Goal: Information Seeking & Learning: Learn about a topic

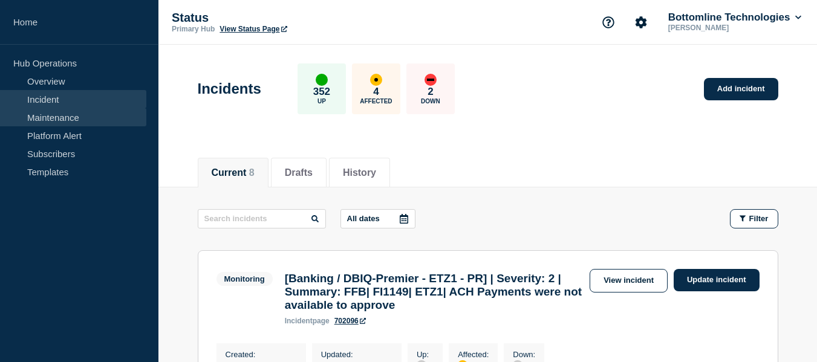
click at [77, 121] on link "Maintenance" at bounding box center [73, 117] width 146 height 18
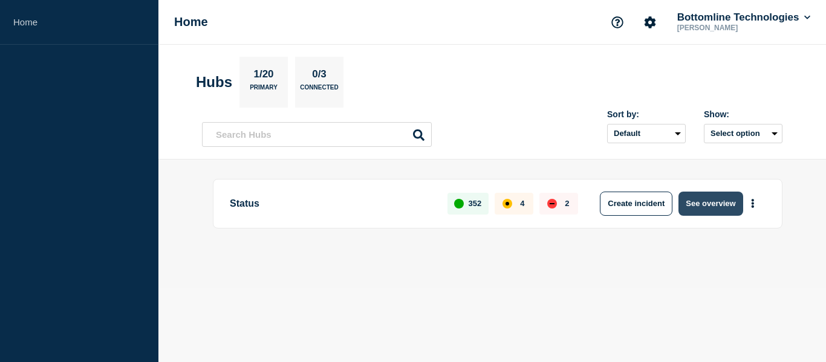
click at [716, 200] on button "See overview" at bounding box center [710, 204] width 64 height 24
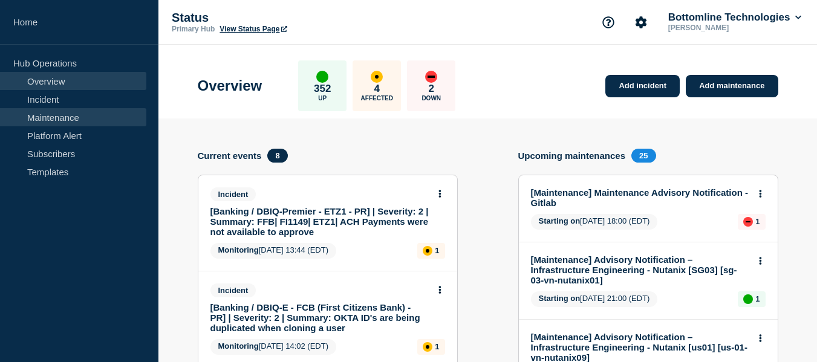
click at [66, 117] on link "Maintenance" at bounding box center [73, 117] width 146 height 18
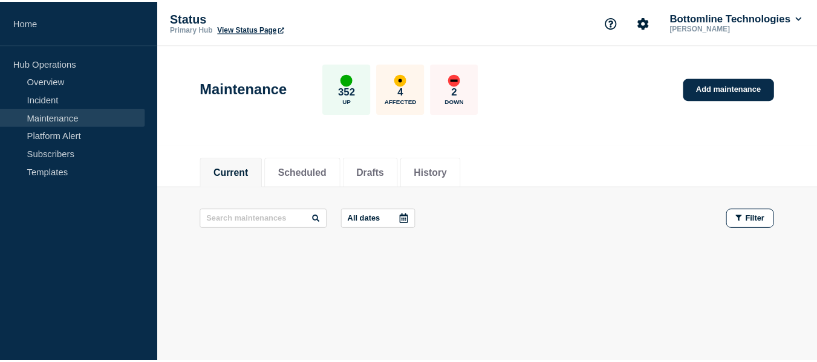
scroll to position [7, 0]
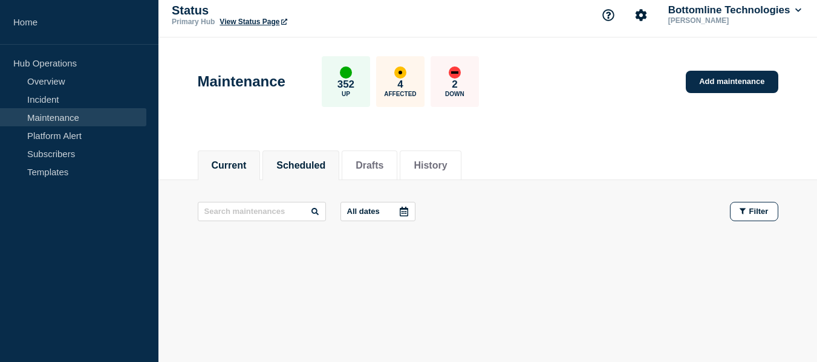
click at [315, 160] on button "Scheduled" at bounding box center [300, 165] width 49 height 11
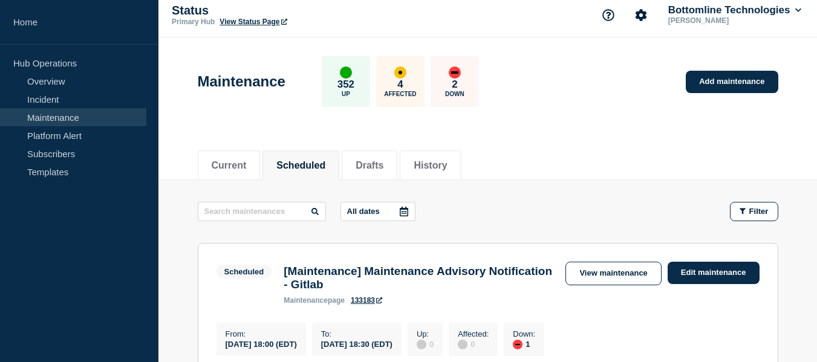
click at [405, 210] on icon at bounding box center [404, 212] width 10 height 10
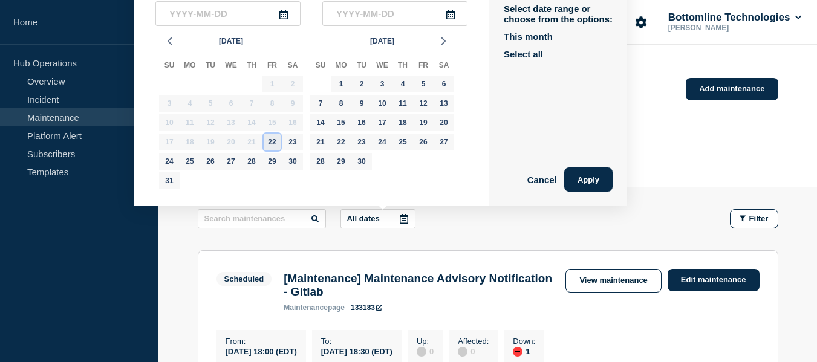
click at [275, 141] on div "22" at bounding box center [272, 142] width 17 height 17
type input "[DATE]"
click at [195, 160] on div "25" at bounding box center [189, 161] width 17 height 17
type input "[DATE]"
click at [591, 178] on button "Apply" at bounding box center [588, 179] width 48 height 24
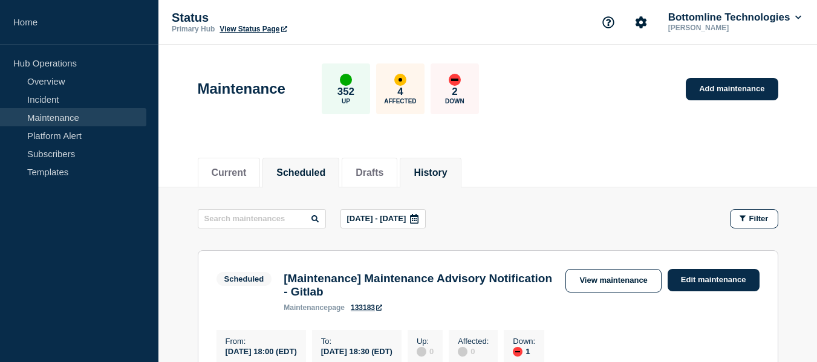
click at [461, 158] on li "History" at bounding box center [430, 173] width 61 height 30
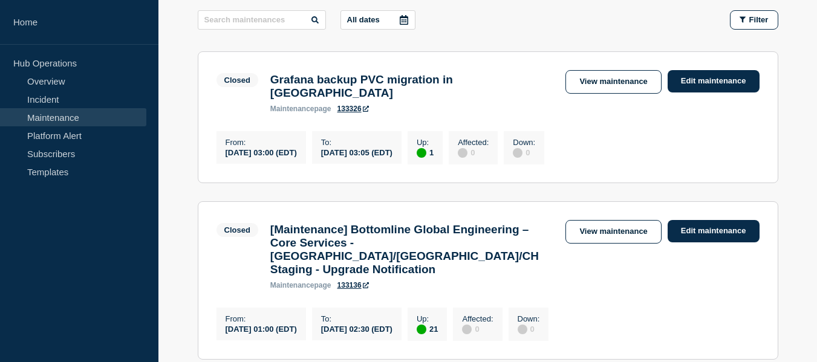
scroll to position [78, 0]
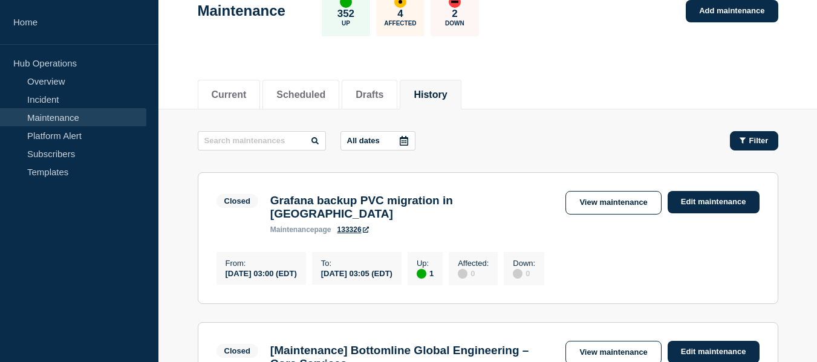
click at [739, 142] on icon "button" at bounding box center [742, 141] width 6 height 8
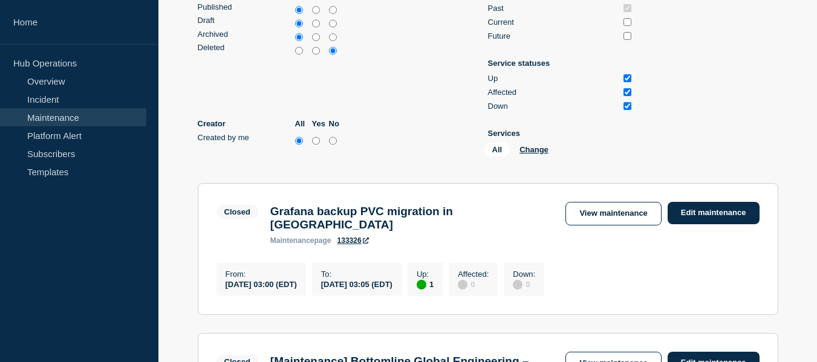
scroll to position [199, 0]
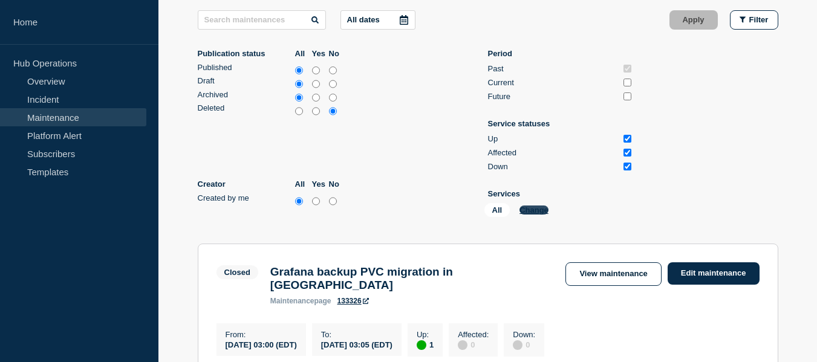
click at [528, 213] on button "Change" at bounding box center [533, 210] width 29 height 9
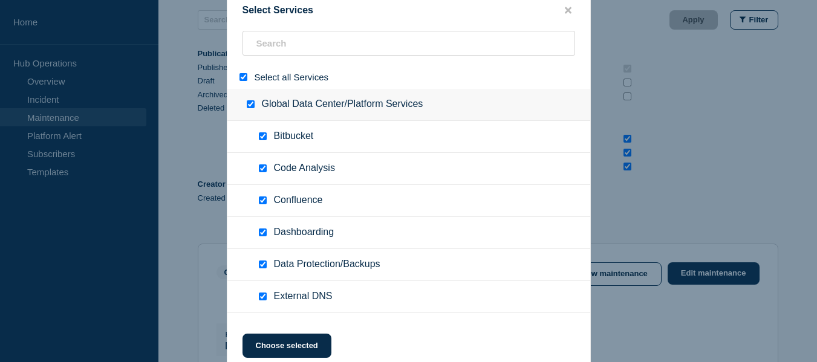
click at [245, 79] on input "select all" at bounding box center [243, 77] width 8 height 8
checkbox input "false"
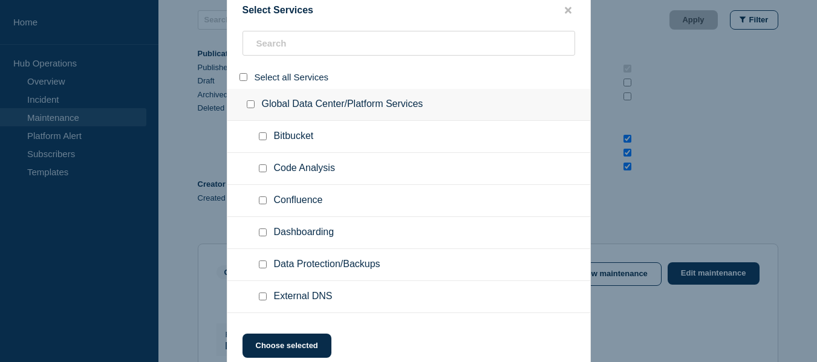
checkbox input "false"
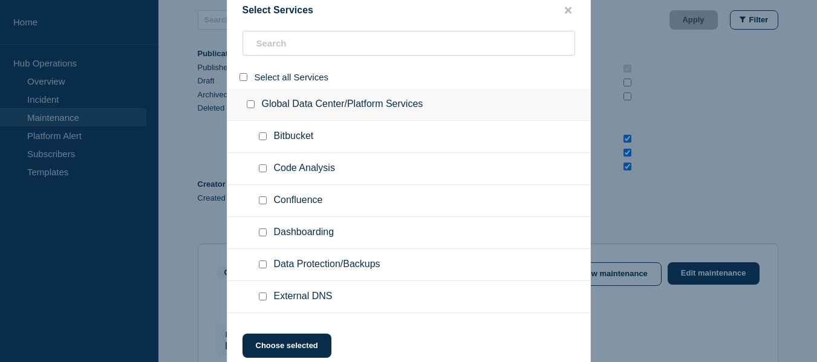
checkbox input "false"
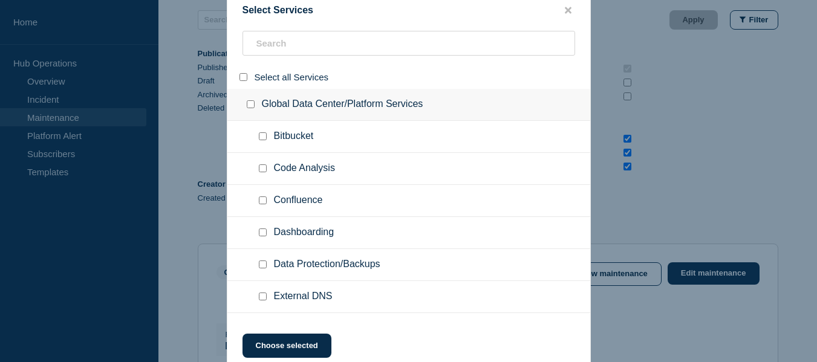
checkbox input "false"
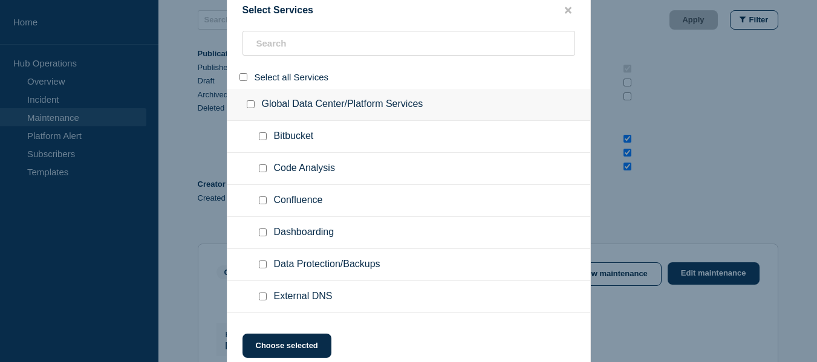
checkbox input "false"
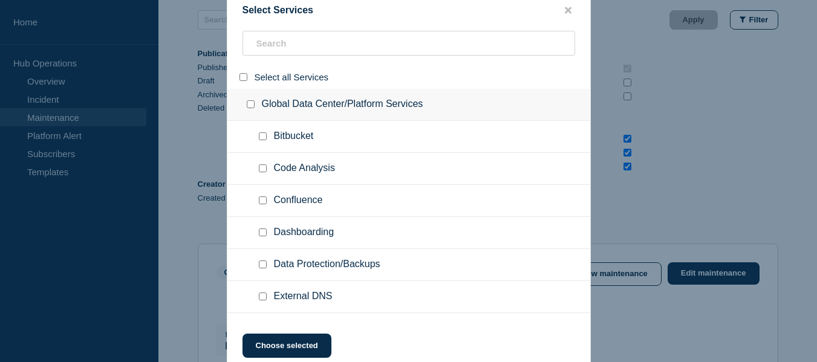
checkbox input "false"
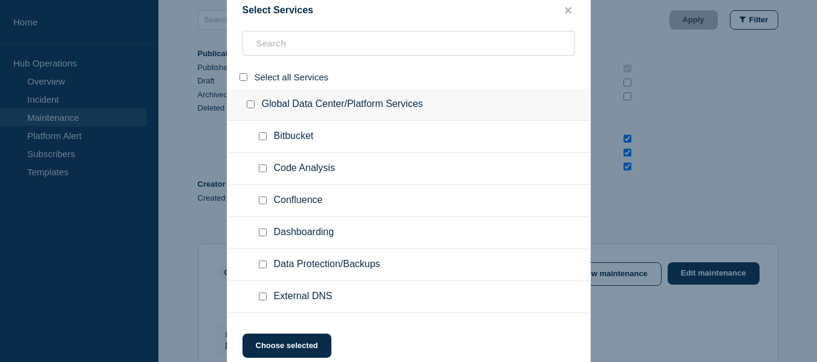
checkbox input "false"
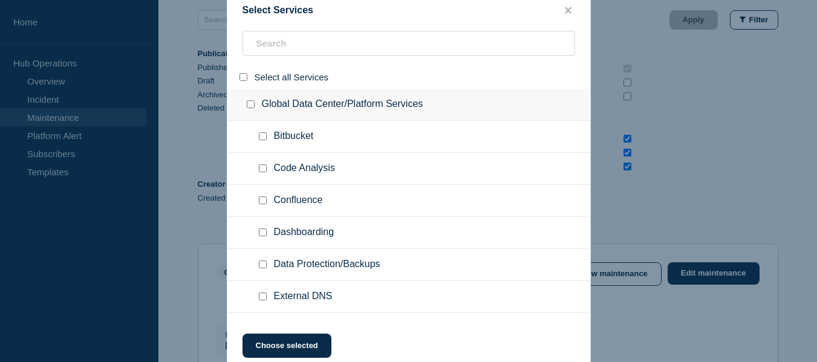
checkbox input "false"
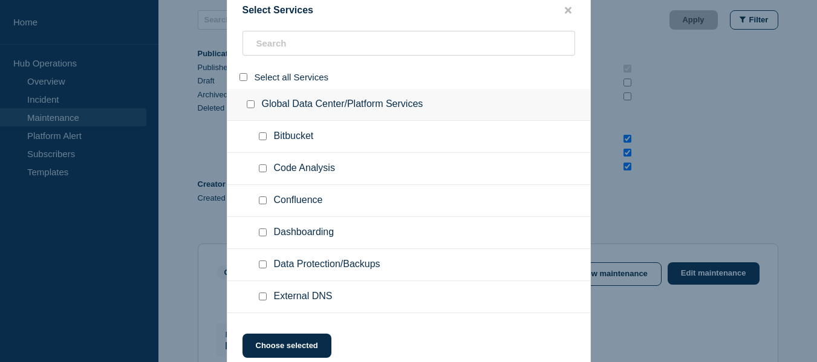
checkbox input "false"
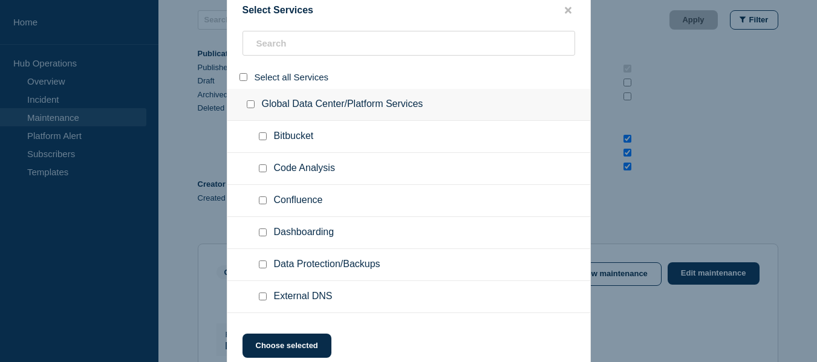
checkbox input "false"
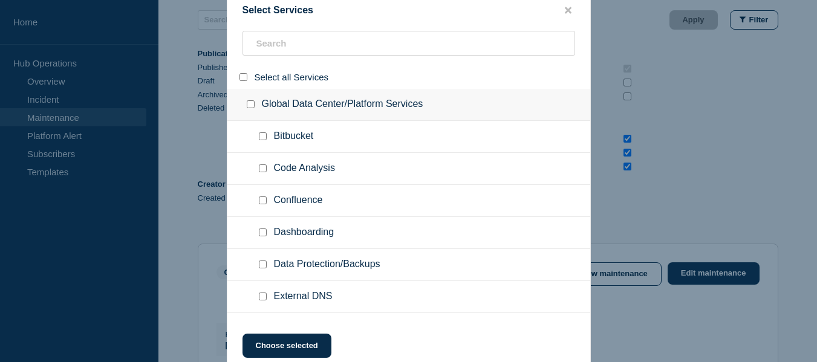
checkbox input "false"
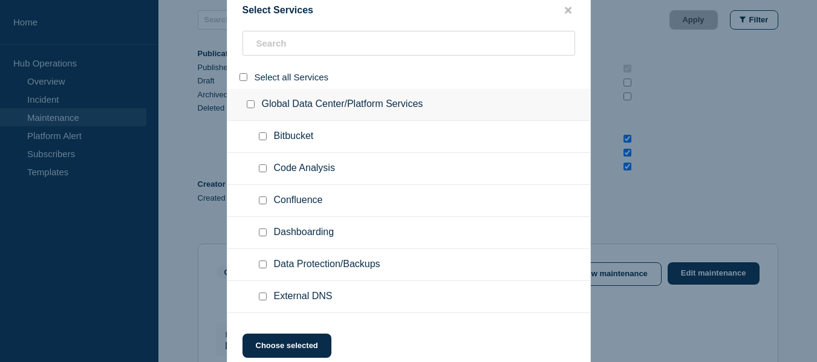
checkbox input "false"
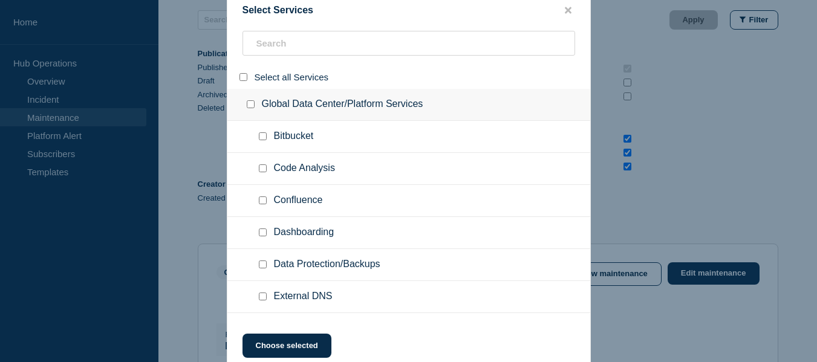
checkbox input "false"
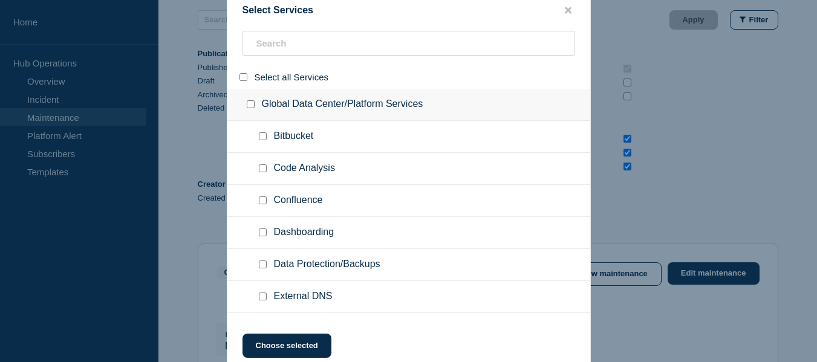
checkbox input "false"
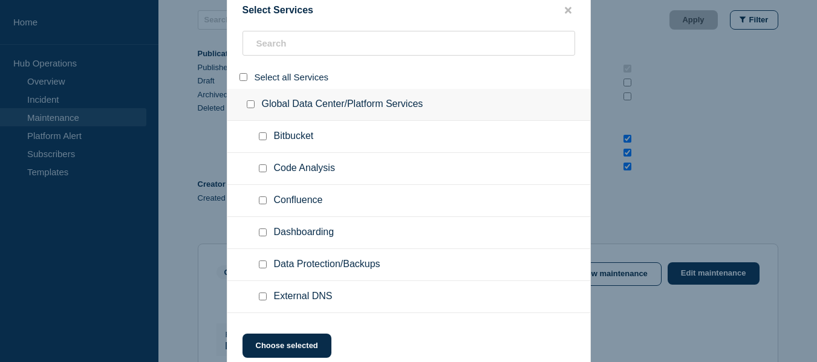
checkbox input "false"
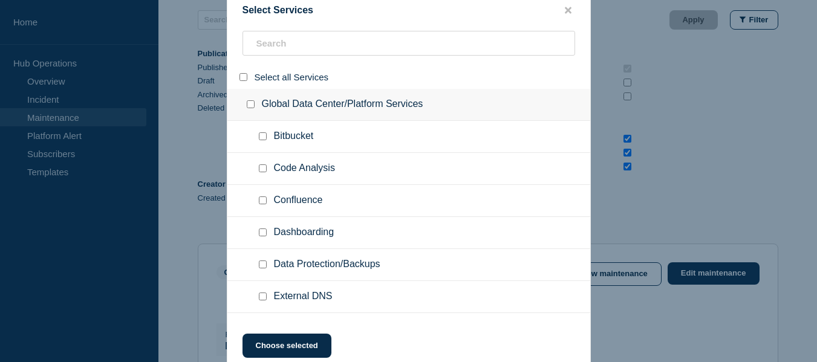
checkbox input "false"
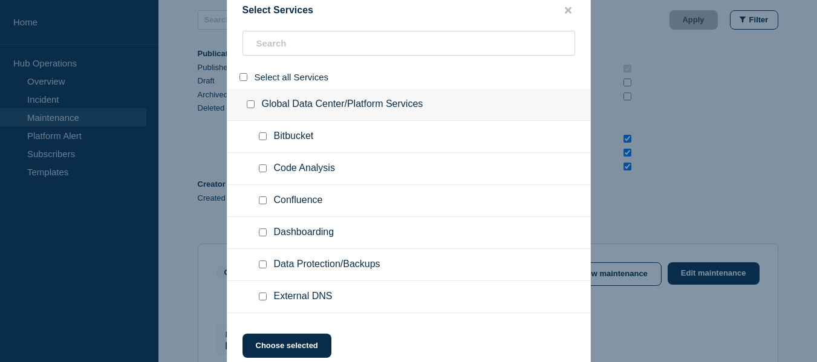
checkbox input "false"
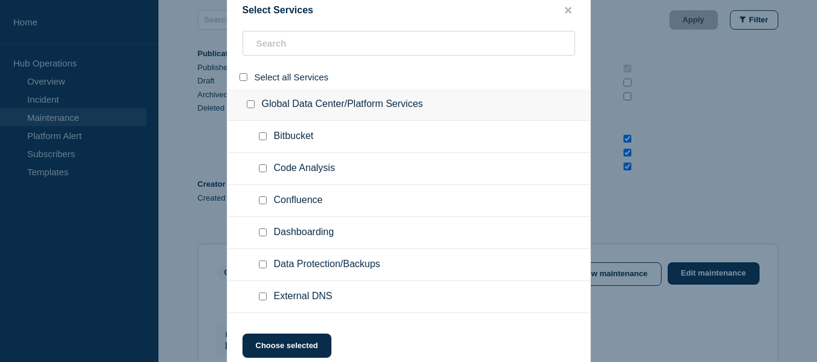
checkbox input "false"
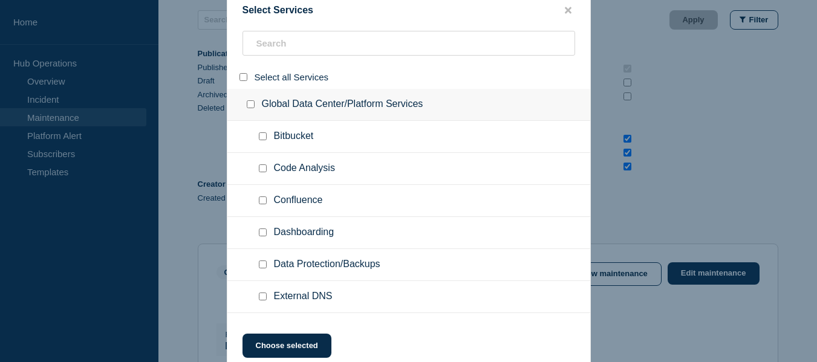
checkbox input "false"
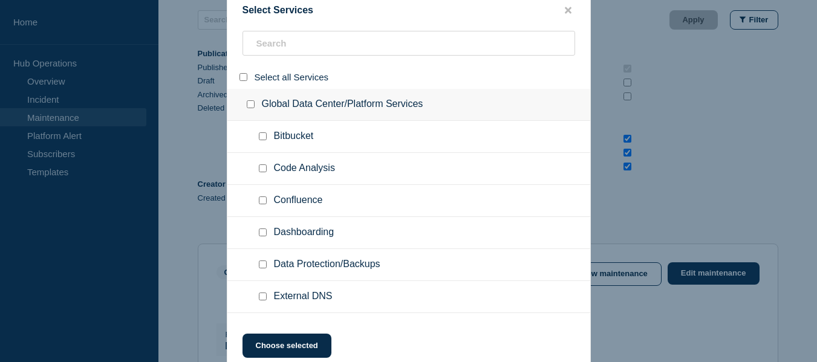
checkbox input "false"
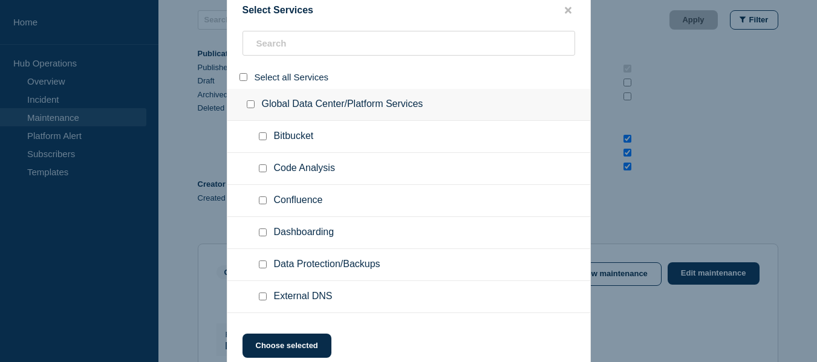
checkbox input "false"
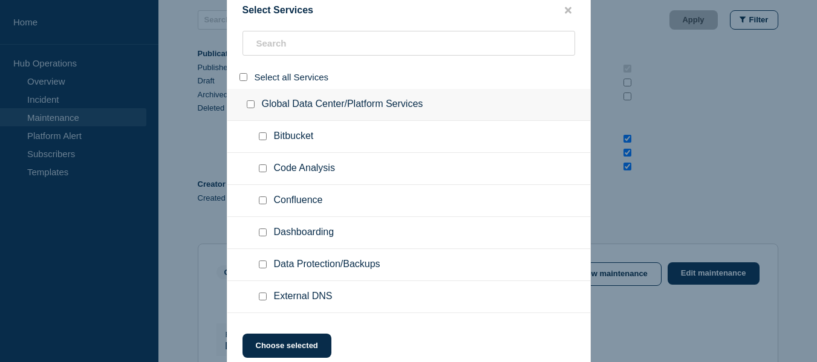
checkbox input "false"
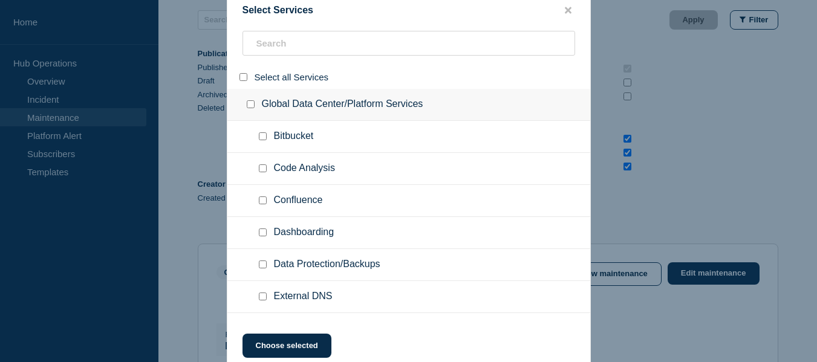
checkbox input "false"
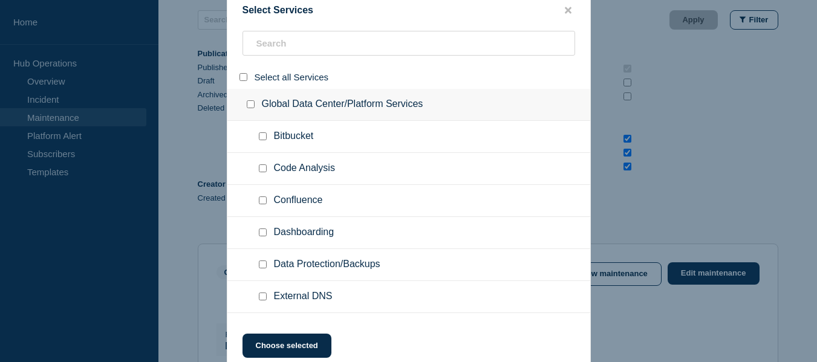
checkbox input "false"
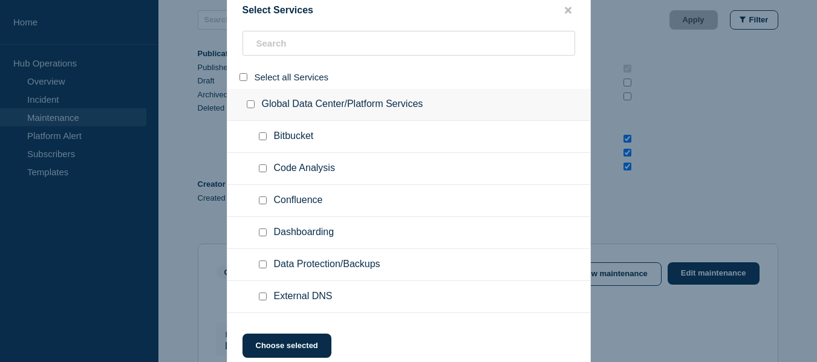
checkbox input "false"
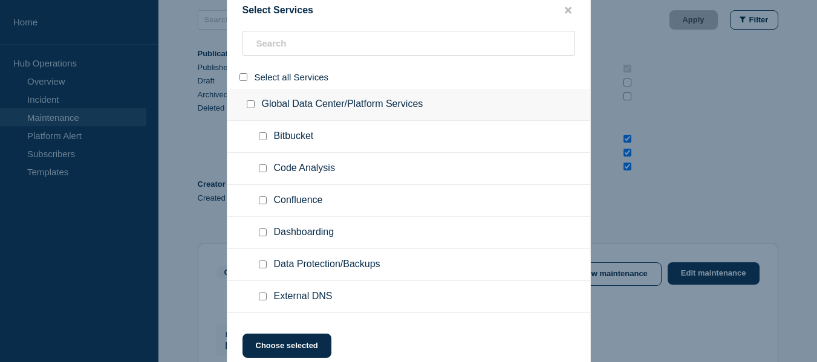
checkbox input "false"
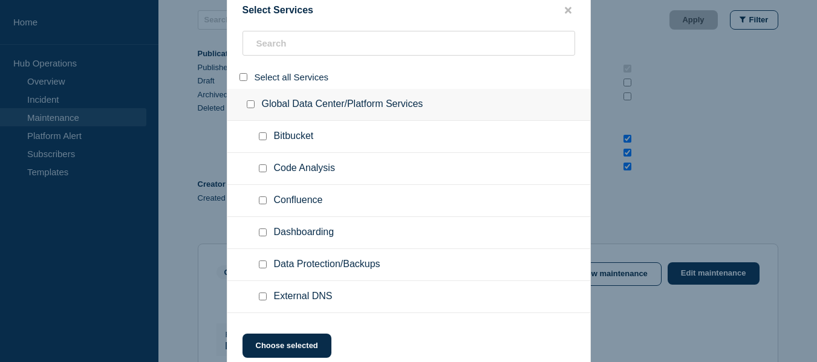
checkbox input "false"
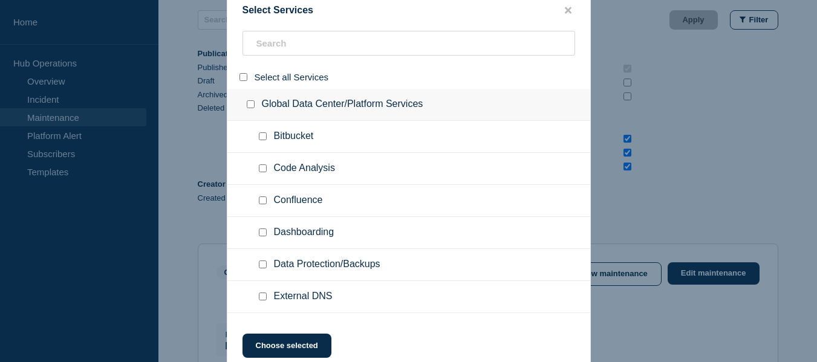
checkbox input "false"
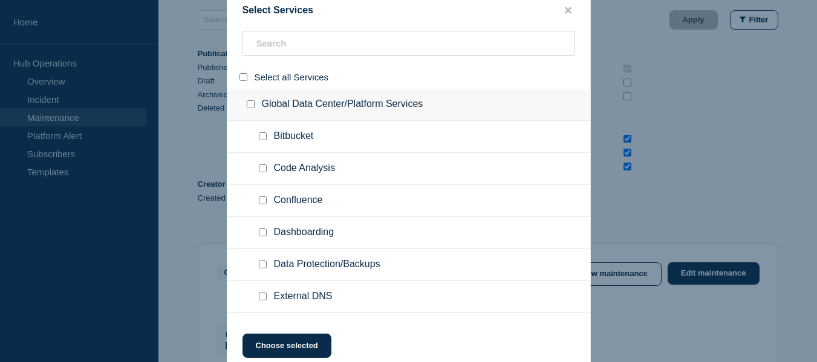
checkbox input "false"
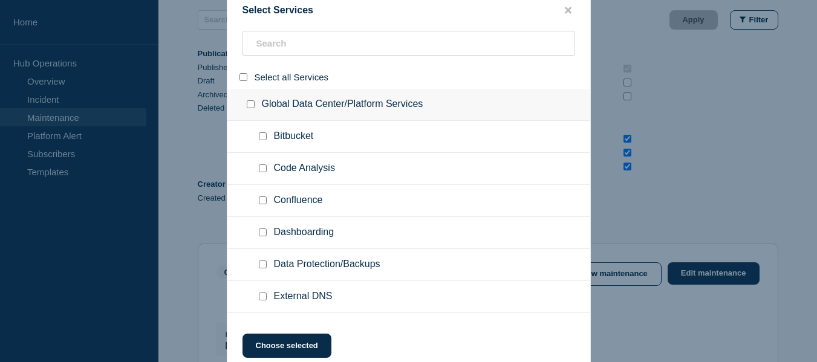
checkbox input "false"
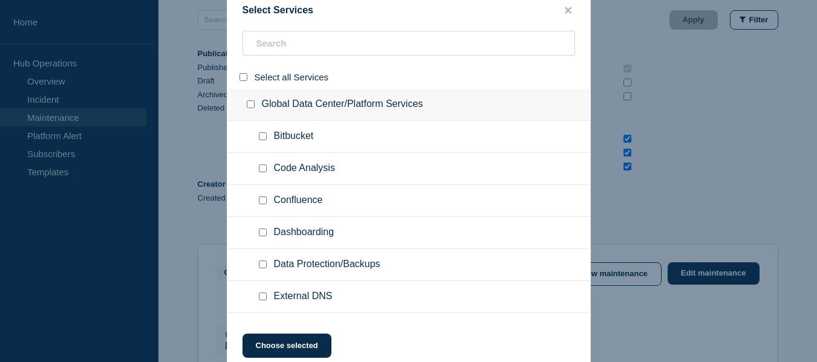
checkbox input "false"
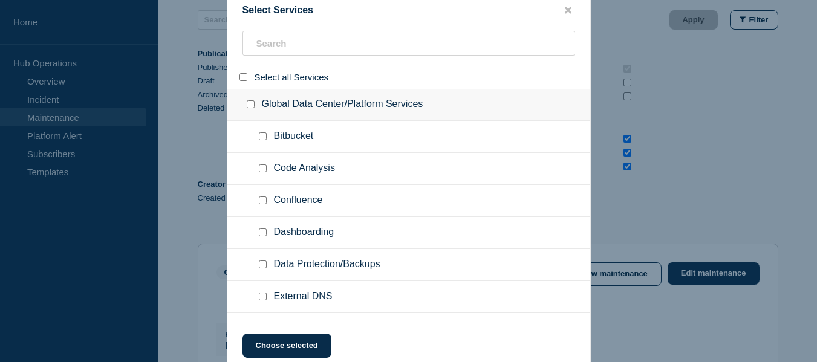
checkbox input "false"
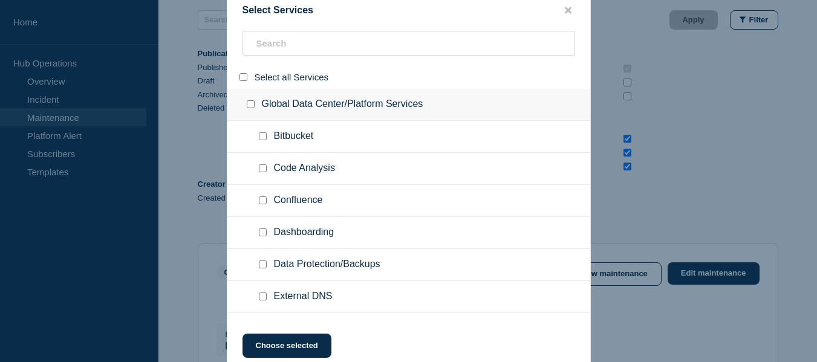
checkbox input "false"
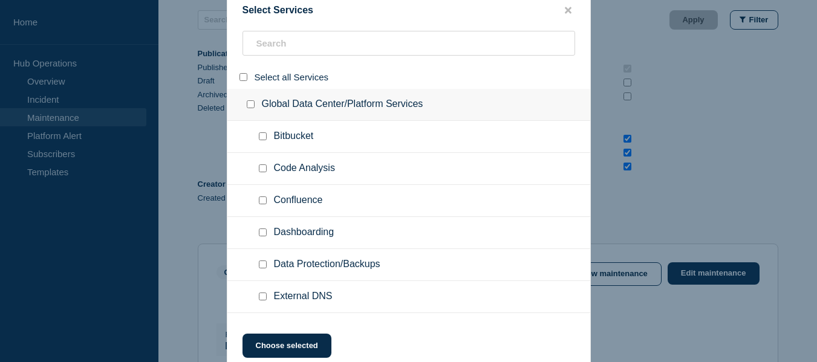
checkbox input "false"
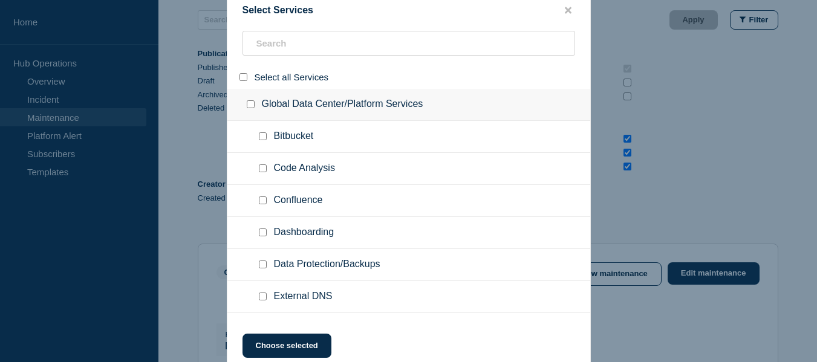
checkbox input "false"
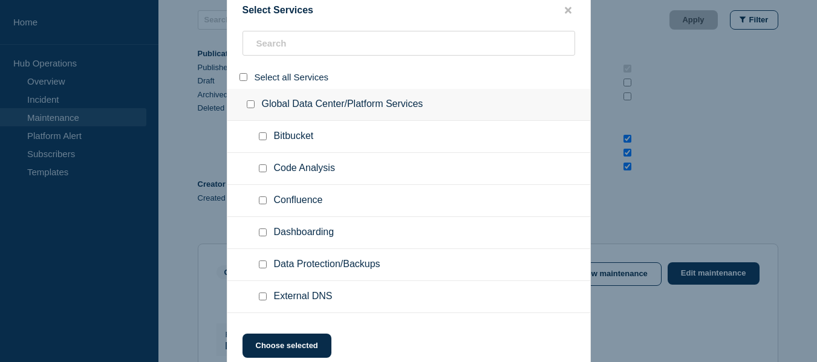
checkbox input "false"
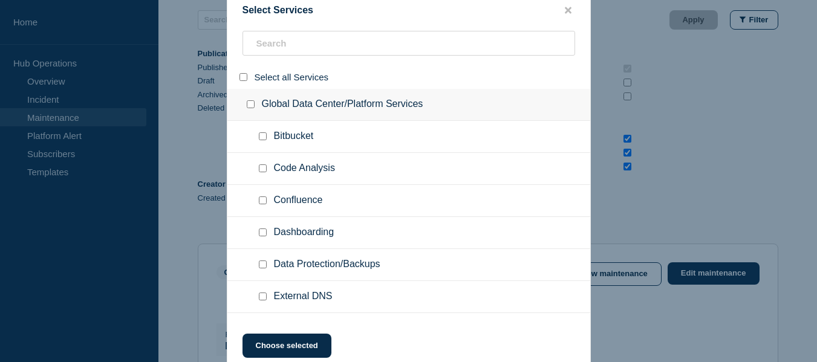
checkbox input "false"
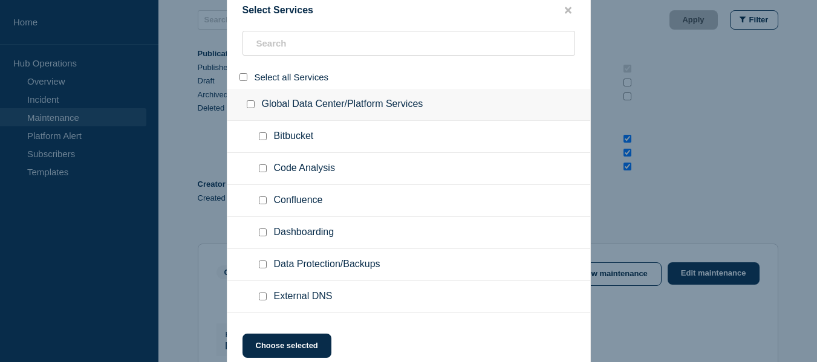
checkbox input "false"
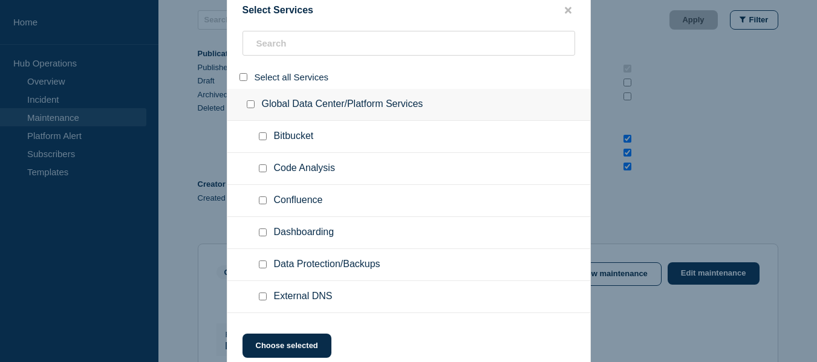
checkbox input "false"
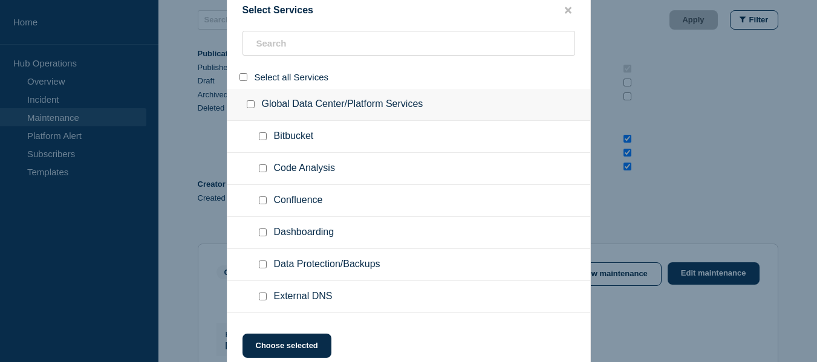
checkbox input "false"
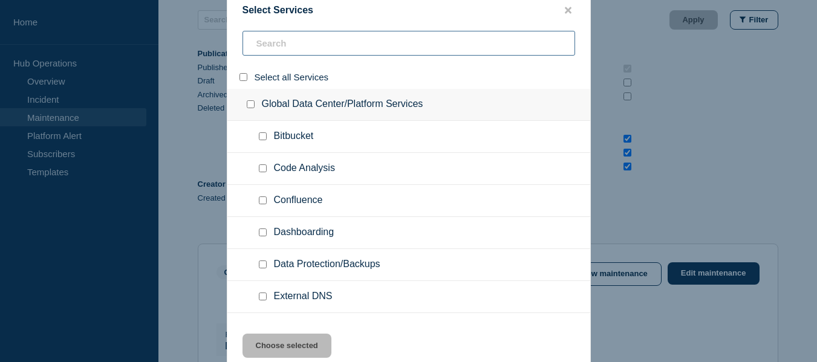
click at [284, 44] on input "search" at bounding box center [408, 43] width 332 height 25
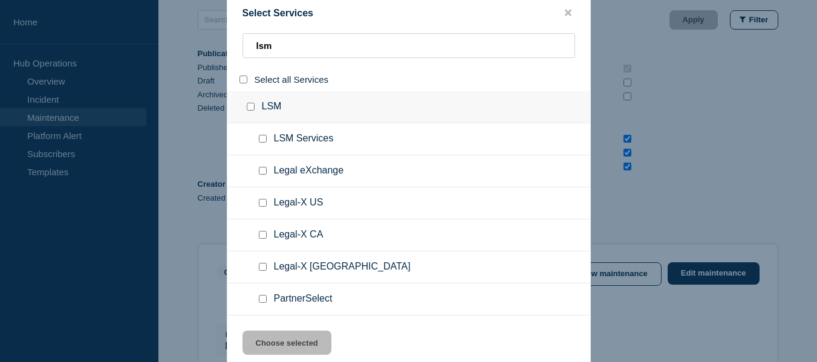
click at [253, 107] on input "group: LSM" at bounding box center [251, 107] width 8 height 8
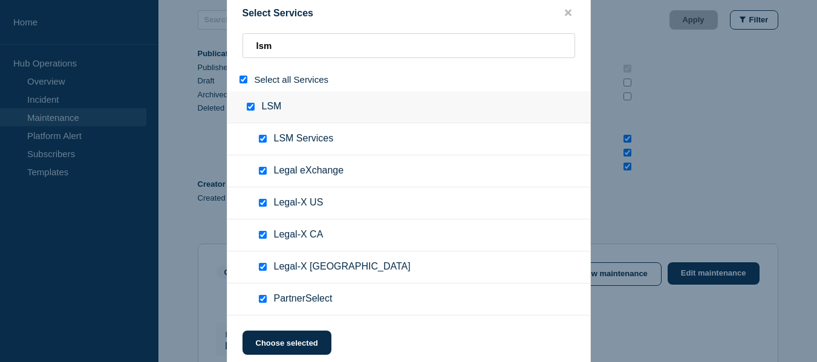
scroll to position [320, 0]
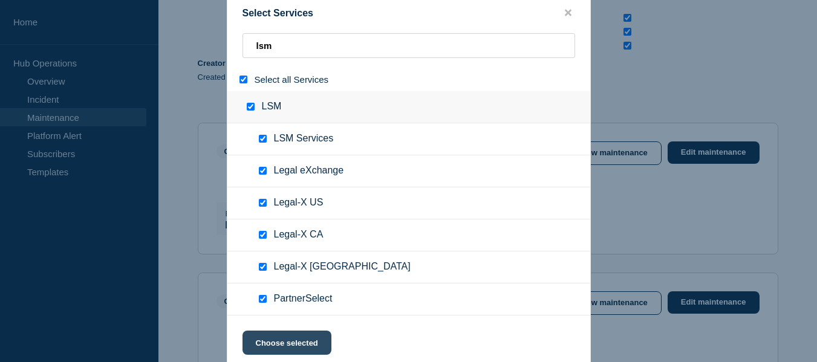
click at [279, 342] on button "Choose selected" at bounding box center [286, 343] width 89 height 24
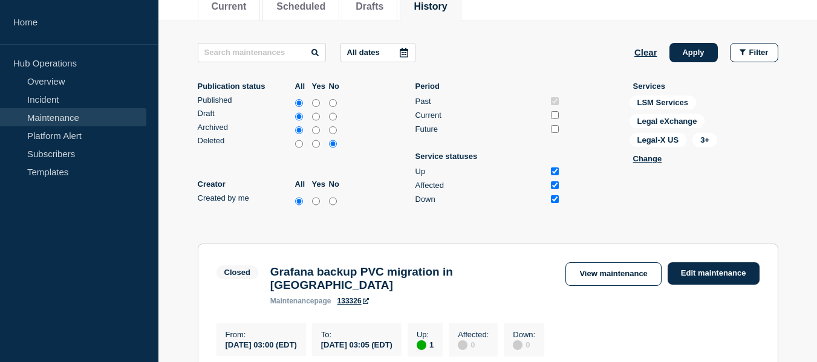
scroll to position [106, 0]
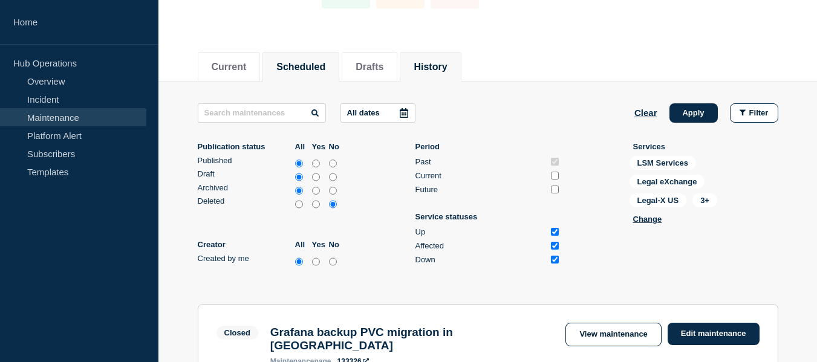
click at [324, 71] on button "Scheduled" at bounding box center [300, 67] width 49 height 11
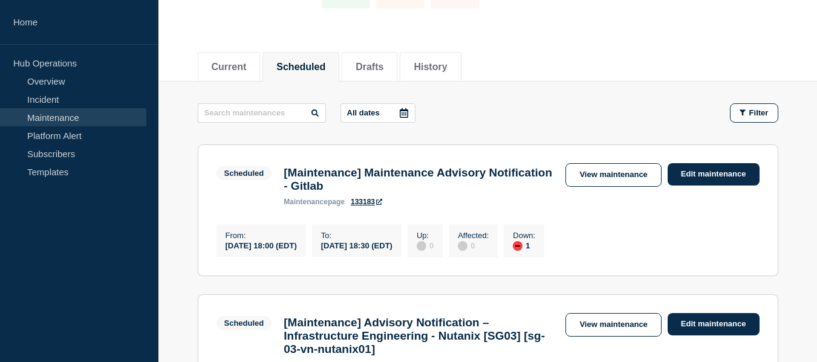
click at [407, 112] on icon at bounding box center [404, 113] width 10 height 10
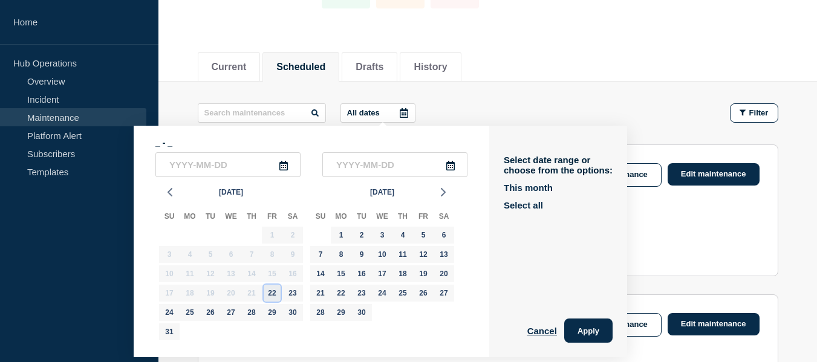
click at [270, 292] on div "22" at bounding box center [272, 293] width 17 height 17
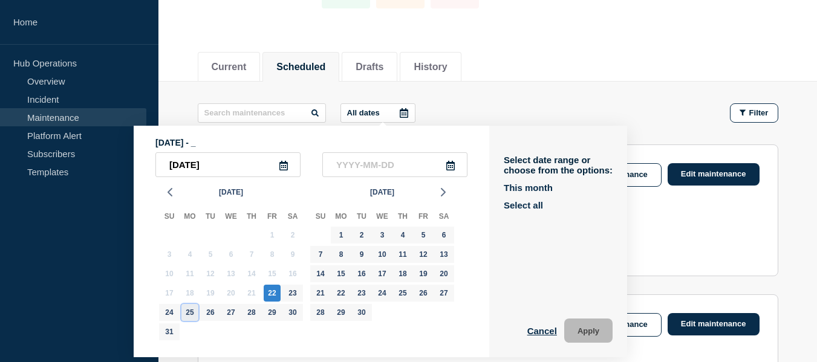
click at [185, 316] on div "25" at bounding box center [189, 312] width 17 height 17
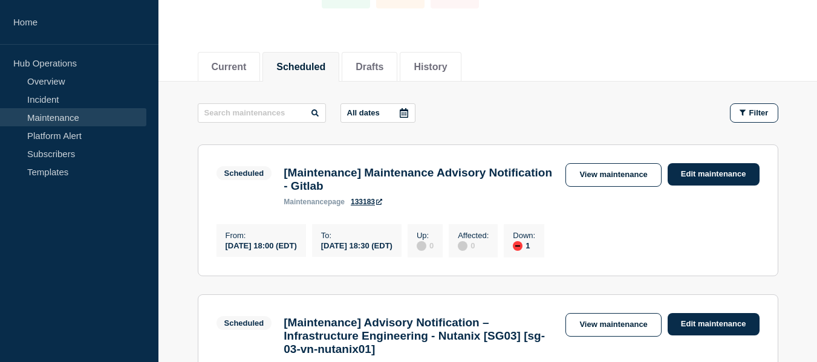
click at [407, 114] on icon at bounding box center [404, 113] width 10 height 10
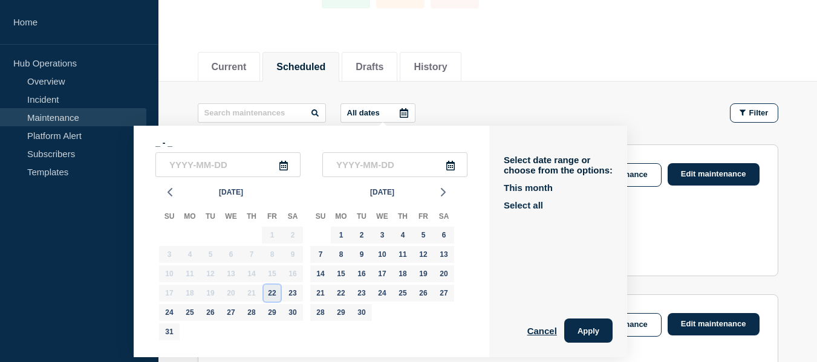
click at [275, 290] on div "22" at bounding box center [272, 293] width 17 height 17
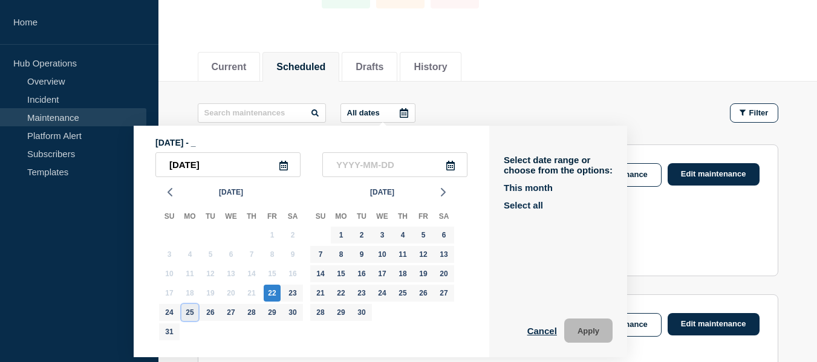
click at [190, 309] on div "25" at bounding box center [189, 312] width 17 height 17
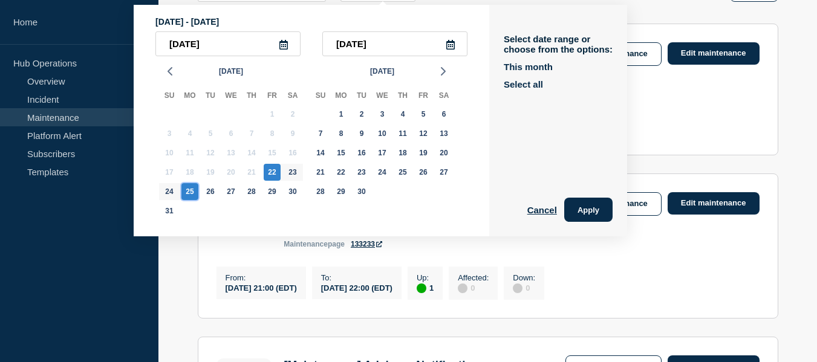
scroll to position [166, 0]
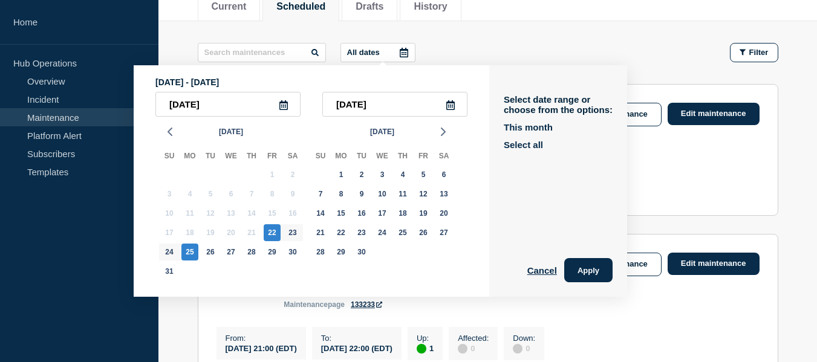
click at [504, 51] on div "All dates [DATE] - [DATE] [DATE] 2025-08-[DATE] Mo Tu We Th Fr Sa 27 28 29 30 3…" at bounding box center [488, 52] width 580 height 19
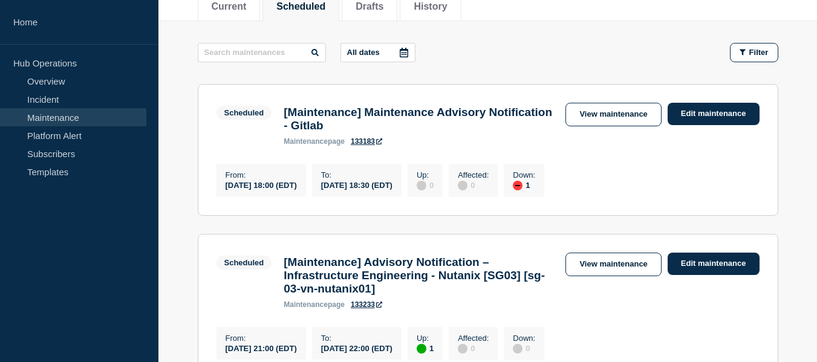
scroll to position [106, 0]
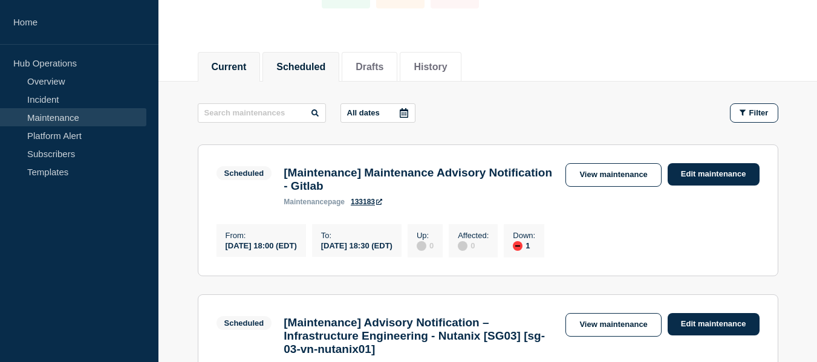
click at [261, 63] on li "Current" at bounding box center [229, 67] width 63 height 30
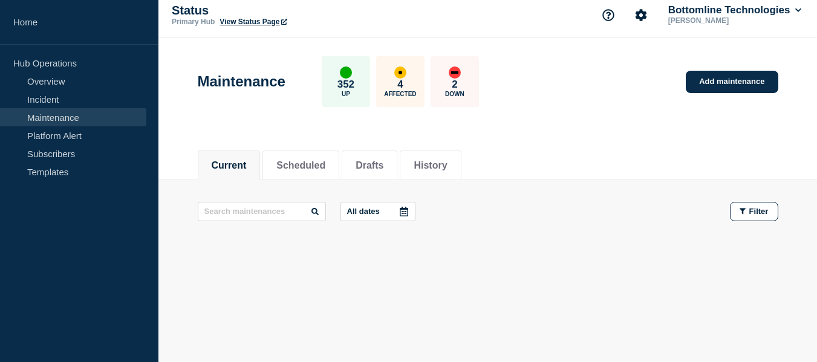
scroll to position [7, 0]
click at [316, 170] on button "Scheduled" at bounding box center [300, 165] width 49 height 11
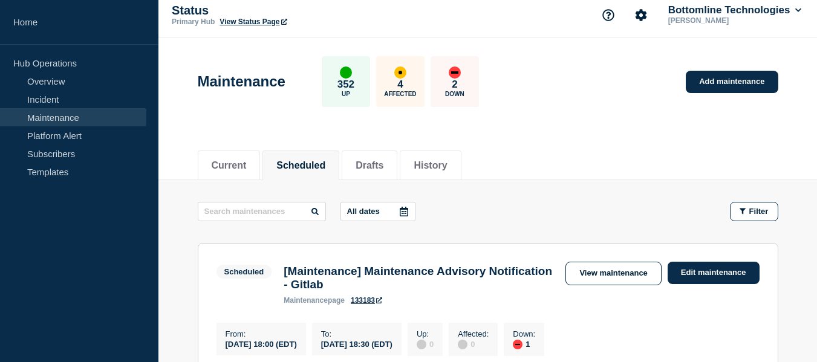
click at [404, 207] on icon at bounding box center [404, 212] width 8 height 10
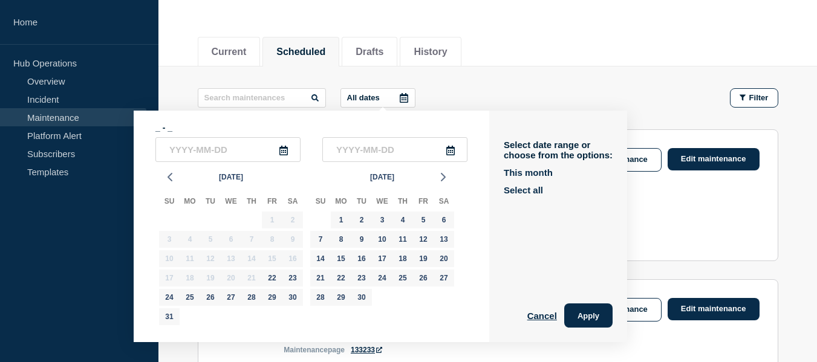
scroll to position [181, 0]
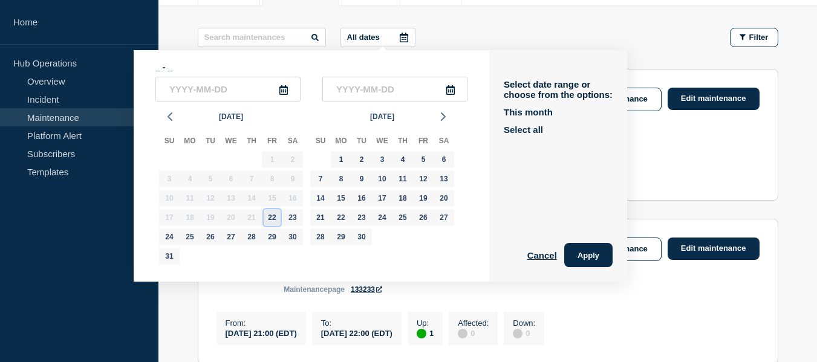
click at [273, 215] on div "22" at bounding box center [272, 217] width 17 height 17
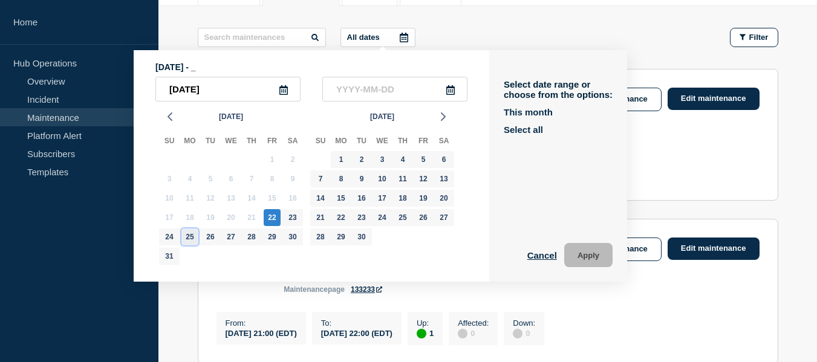
click at [191, 237] on div "25" at bounding box center [189, 236] width 17 height 17
click at [589, 257] on button "Apply" at bounding box center [588, 255] width 48 height 24
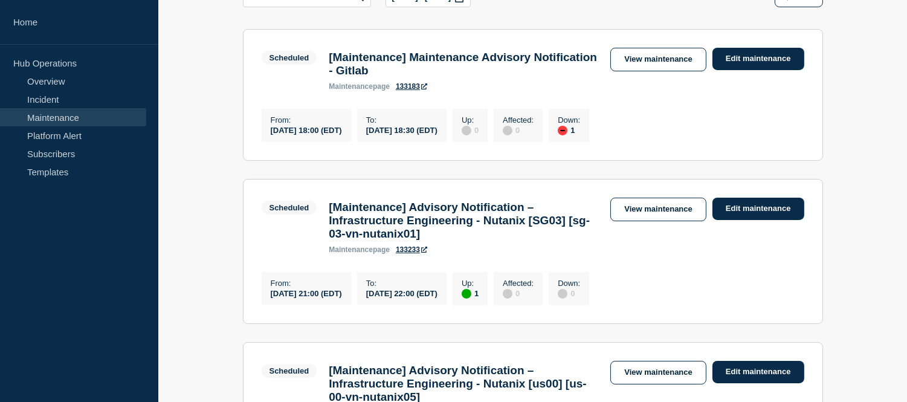
scroll to position [154, 0]
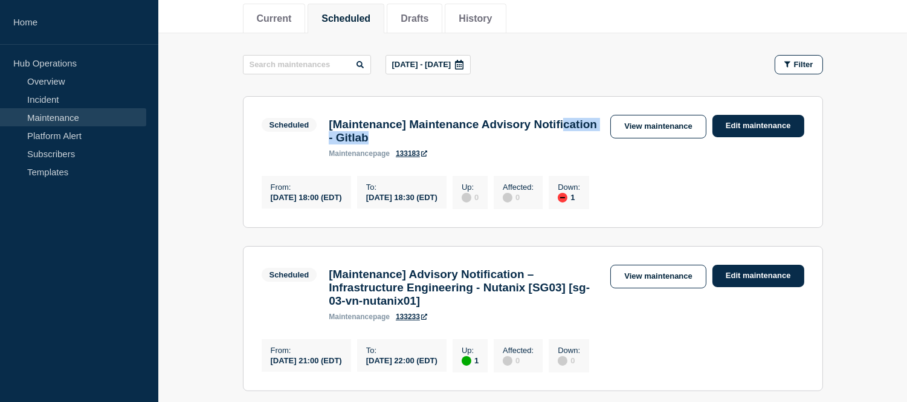
drag, startPoint x: 462, startPoint y: 144, endPoint x: 390, endPoint y: 143, distance: 71.9
click at [364, 137] on h3 "[Maintenance] Maintenance Advisory Notification - Gitlab" at bounding box center [464, 131] width 270 height 27
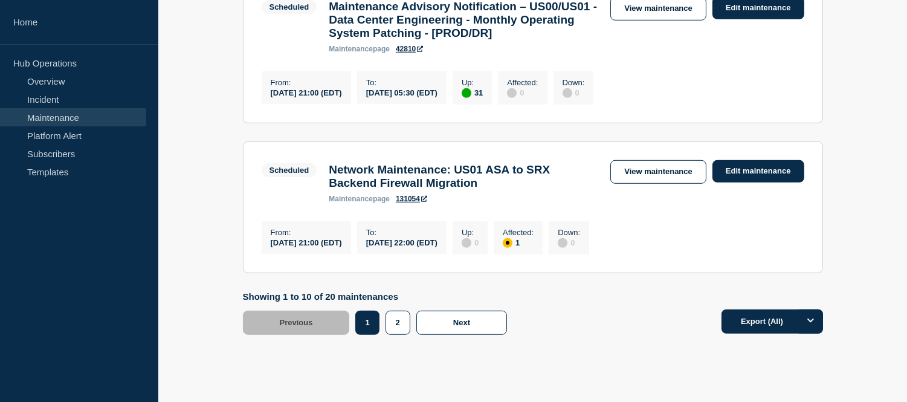
scroll to position [1699, 0]
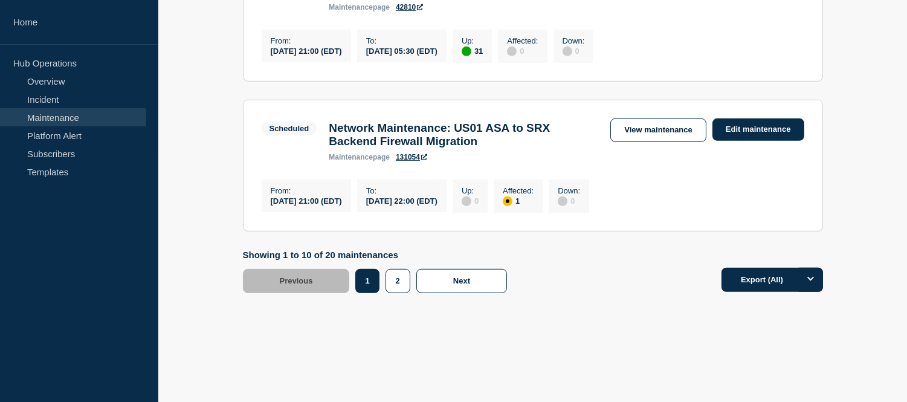
click at [398, 306] on footer "Showing 1 to 10 of 20 maintenances Previous Page 1 Page 2 1 2 Next Export (All)" at bounding box center [532, 281] width 749 height 62
click at [397, 293] on button "2" at bounding box center [398, 281] width 25 height 24
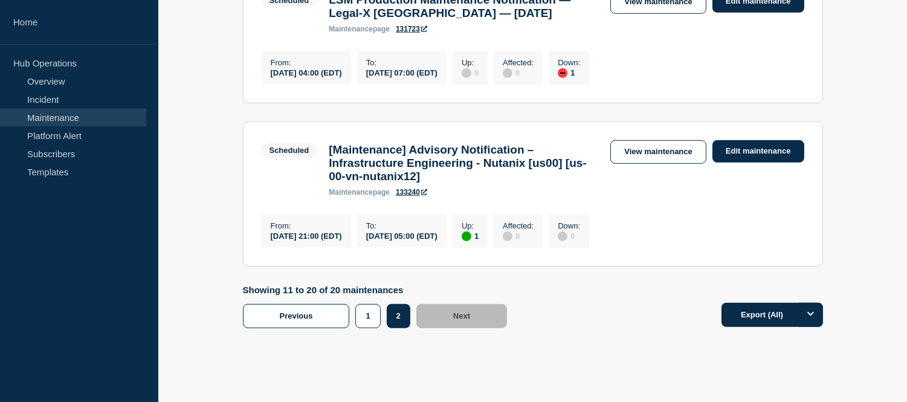
scroll to position [1679, 0]
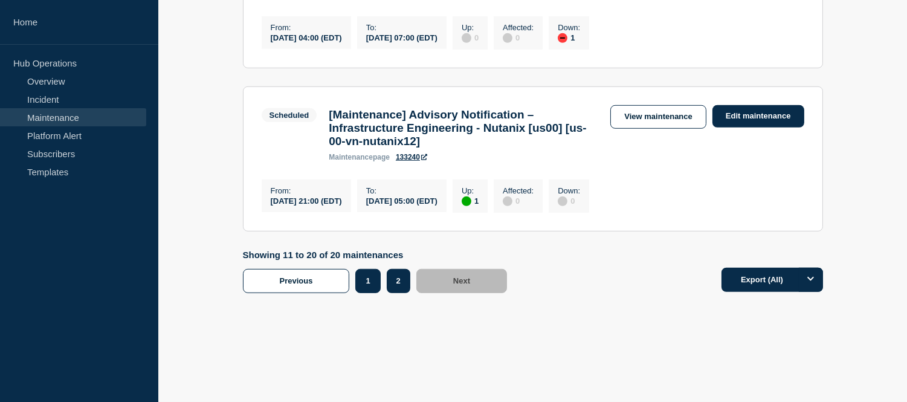
click at [363, 282] on button "1" at bounding box center [367, 281] width 25 height 24
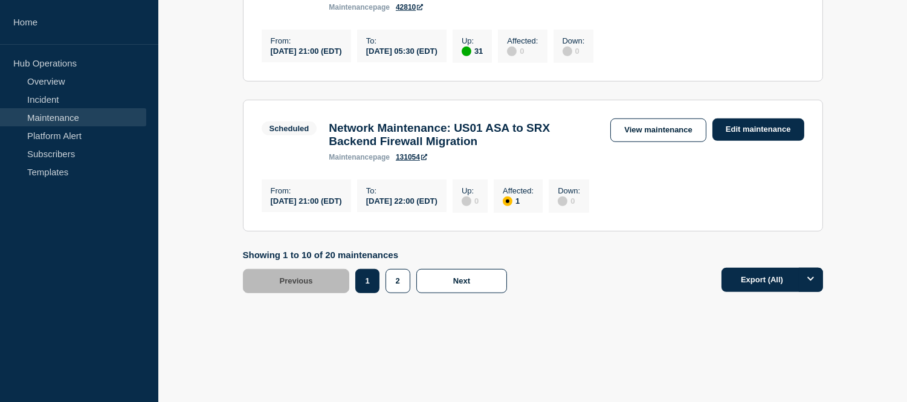
scroll to position [1679, 0]
click at [405, 293] on button "2" at bounding box center [398, 281] width 25 height 24
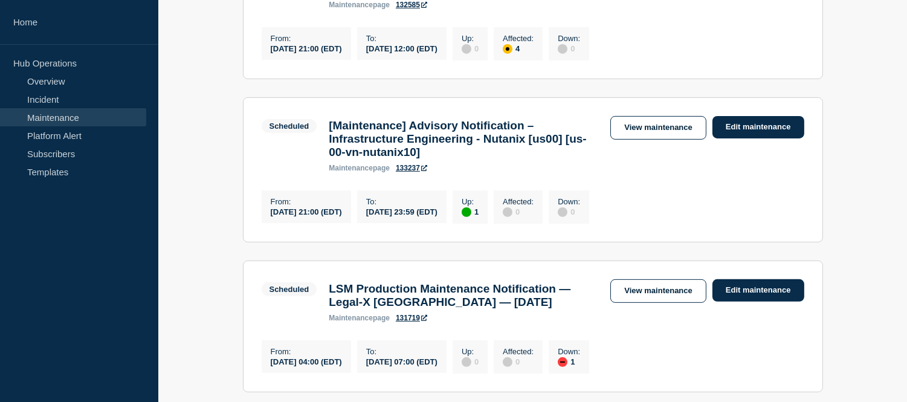
scroll to position [672, 0]
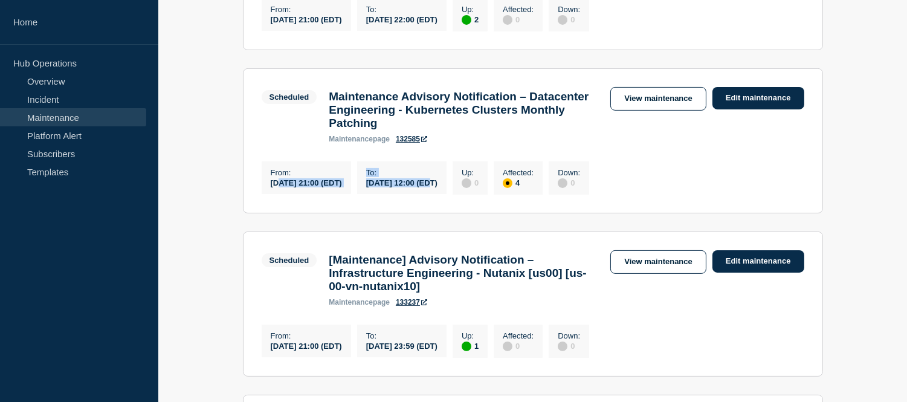
drag, startPoint x: 273, startPoint y: 218, endPoint x: 463, endPoint y: 225, distance: 189.9
click at [463, 195] on div "From : [DATE] 21:00 (EDT) To : [DATE] 12:00 (EDT) Up : 0 Affected : 4 Down : 0" at bounding box center [429, 176] width 334 height 36
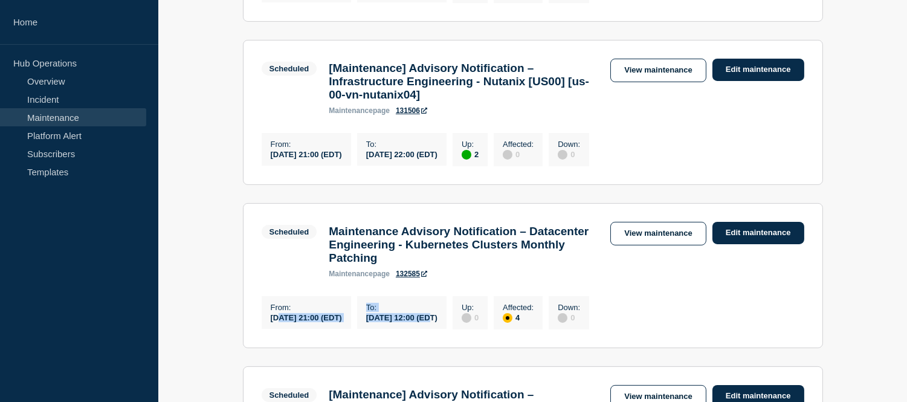
scroll to position [604, 0]
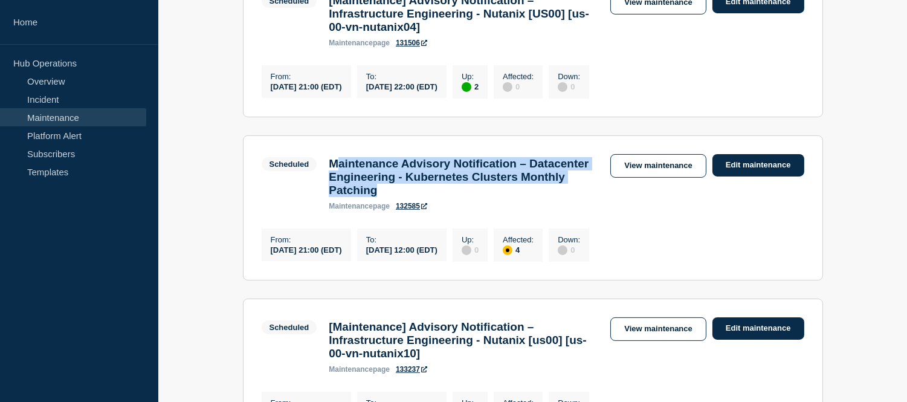
drag, startPoint x: 500, startPoint y: 228, endPoint x: 342, endPoint y: 199, distance: 160.9
click at [342, 197] on h3 "Maintenance Advisory Notification – Datacenter Engineering - Kubernetes Cluster…" at bounding box center [464, 177] width 270 height 40
